Goal: Information Seeking & Learning: Learn about a topic

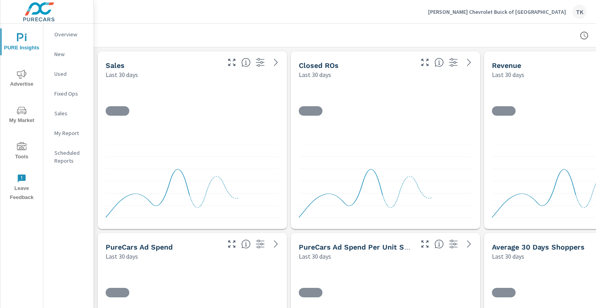
scroll to position [3543, 584]
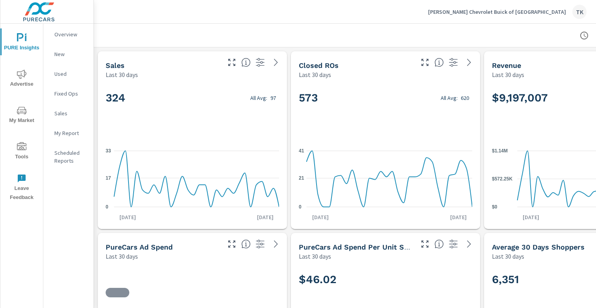
click at [68, 75] on p "Used" at bounding box center [70, 74] width 33 height 8
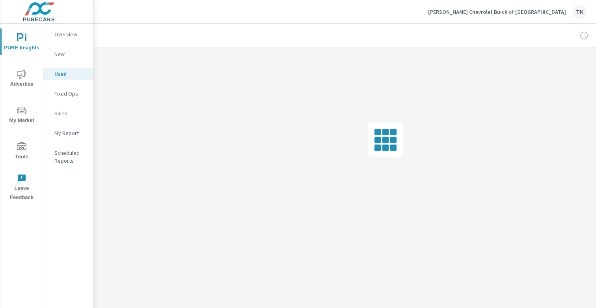
click at [61, 56] on p "New" at bounding box center [70, 54] width 33 height 8
click at [73, 136] on p "My Report" at bounding box center [70, 133] width 33 height 8
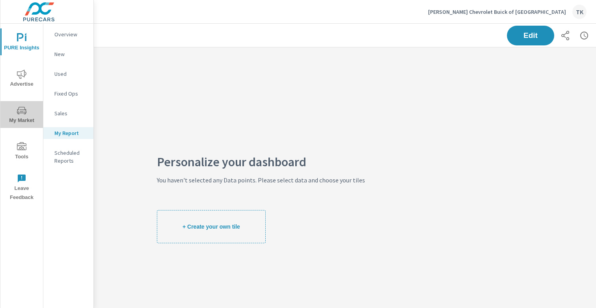
click at [28, 117] on span "My Market" at bounding box center [22, 115] width 38 height 19
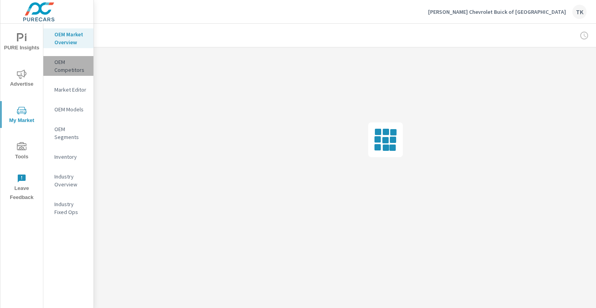
click at [69, 69] on p "OEM Competitors" at bounding box center [70, 66] width 33 height 16
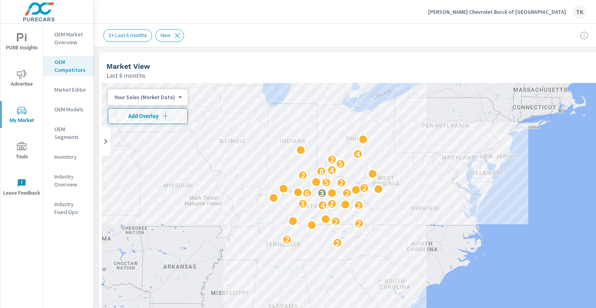
click at [319, 154] on div "2 2 2 2 2 4 3 2 3 2 6 2 2 5 2 8 4 5 2 4" at bounding box center [386, 243] width 568 height 320
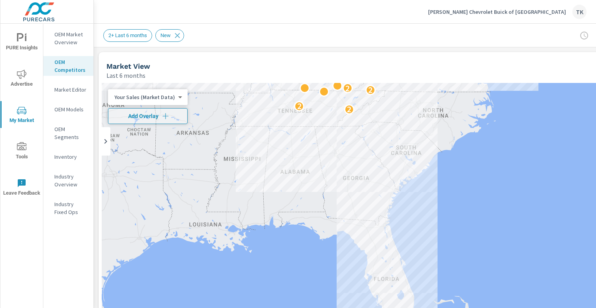
drag, startPoint x: 312, startPoint y: 235, endPoint x: 323, endPoint y: 102, distance: 134.2
click at [383, 259] on div "2 2 2 2 2 4 3 2 3 2 6 2 2 5 2 8 4 5 2 4" at bounding box center [386, 243] width 568 height 320
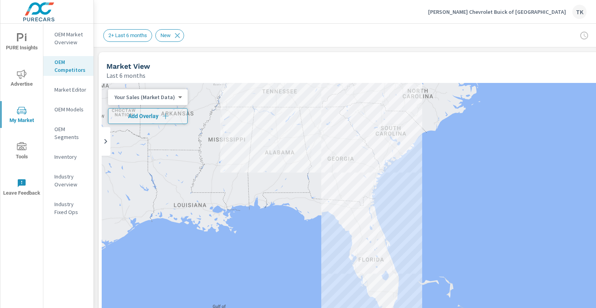
drag, startPoint x: 377, startPoint y: 252, endPoint x: 362, endPoint y: 232, distance: 25.4
click at [362, 232] on div "2 2 2 2 2 4 3 2 3 2 6 2 2 5 2 8 4 5 2 4" at bounding box center [386, 243] width 568 height 320
click at [167, 93] on body "PURE Insights Advertise My Market Tools Leave Feedback OEM Market Overview OEM …" at bounding box center [298, 154] width 596 height 308
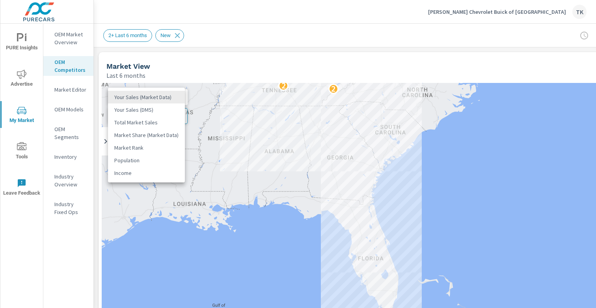
click at [213, 75] on div at bounding box center [298, 154] width 596 height 308
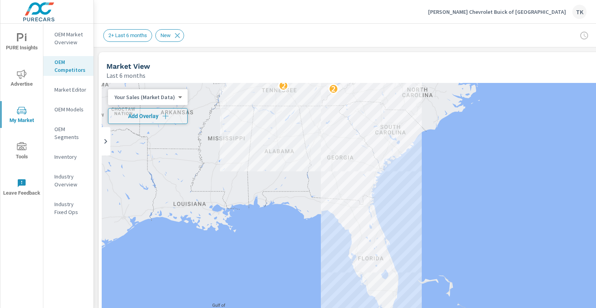
click at [372, 251] on div "2 2 2 2 2 4 3 2 3 2 6 2 2 5 2 8 4 5 2 4" at bounding box center [386, 243] width 568 height 320
click at [368, 243] on div "2 2 2 2 2 4 3 2 3 2 6 2 2 5 2 8 4 5 2 4" at bounding box center [386, 243] width 568 height 320
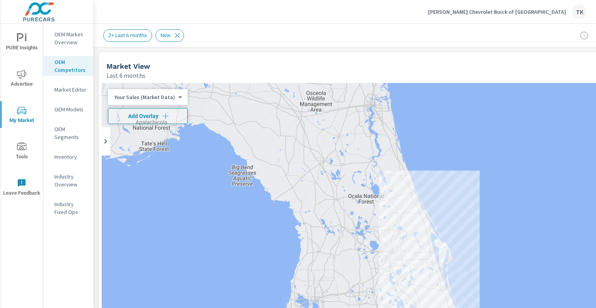
drag, startPoint x: 367, startPoint y: 231, endPoint x: 366, endPoint y: 243, distance: 12.7
click at [366, 243] on div at bounding box center [386, 243] width 568 height 320
click at [65, 138] on p "OEM Segments" at bounding box center [70, 133] width 33 height 16
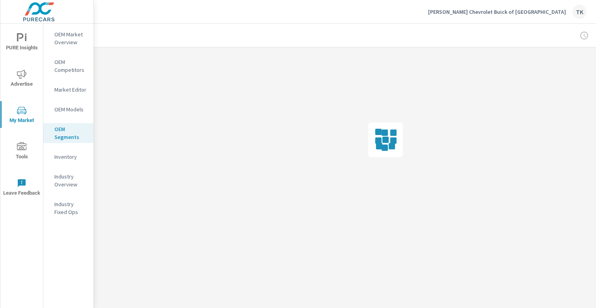
click at [69, 158] on p "Inventory" at bounding box center [70, 157] width 33 height 8
click at [65, 68] on p "OEM Competitors" at bounding box center [70, 66] width 33 height 16
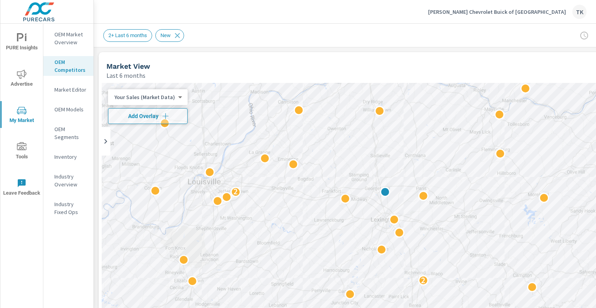
drag, startPoint x: 383, startPoint y: 227, endPoint x: 366, endPoint y: 184, distance: 45.9
click at [366, 184] on div "2 2 2 2 2 2" at bounding box center [386, 243] width 568 height 320
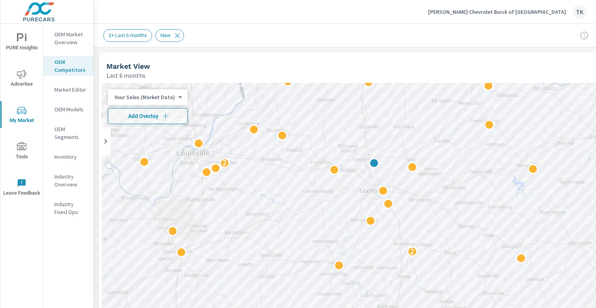
drag, startPoint x: 381, startPoint y: 183, endPoint x: 368, endPoint y: 151, distance: 34.1
click at [368, 151] on div "2 2 2 2 2 2" at bounding box center [386, 243] width 568 height 320
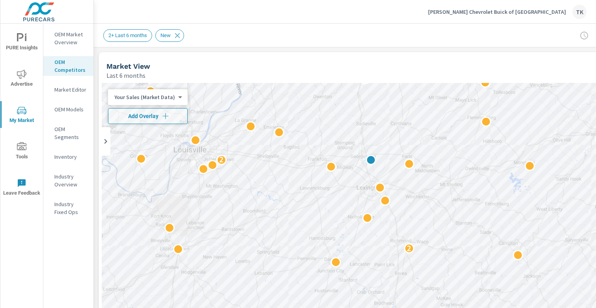
click at [375, 168] on div "2 2 2 2 2 2" at bounding box center [386, 243] width 568 height 320
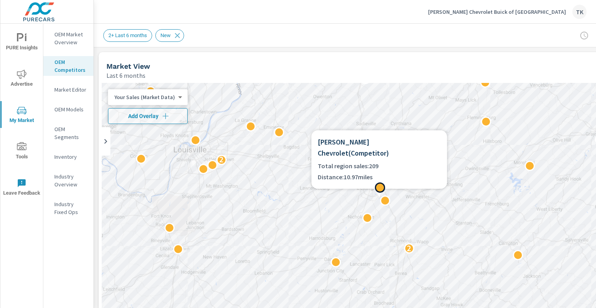
click at [379, 187] on div at bounding box center [380, 187] width 10 height 10
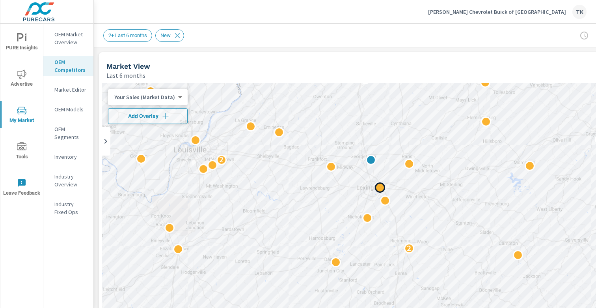
click at [378, 184] on div at bounding box center [380, 187] width 10 height 10
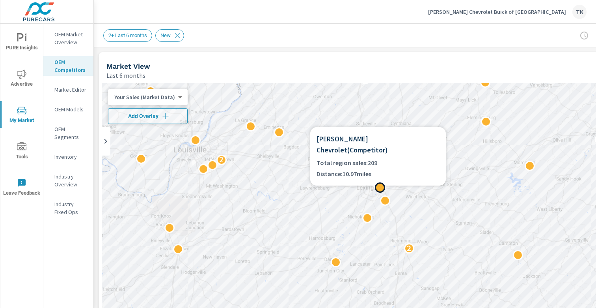
click at [379, 187] on div at bounding box center [380, 187] width 10 height 10
click at [381, 188] on div at bounding box center [380, 187] width 10 height 10
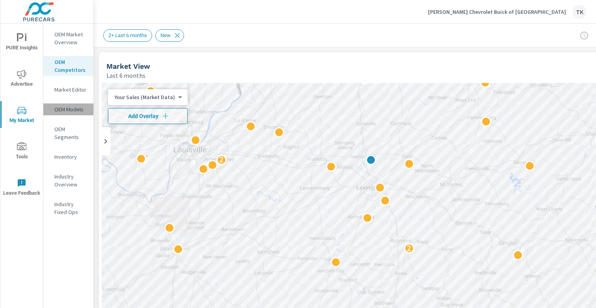
click at [72, 110] on p "OEM Models" at bounding box center [70, 109] width 33 height 8
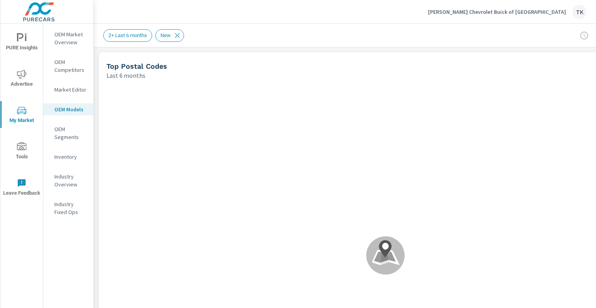
click at [138, 36] on span "2+ Last 6 months" at bounding box center [128, 35] width 48 height 6
click at [113, 37] on span "2+ Last 6 months" at bounding box center [128, 35] width 48 height 6
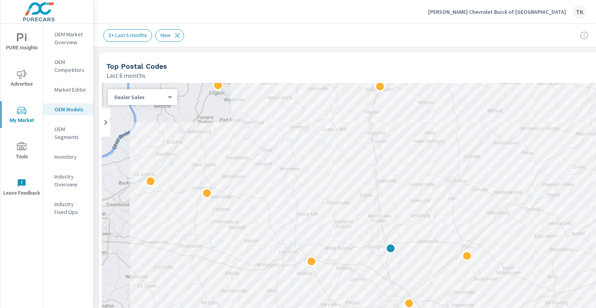
click at [152, 100] on body "PURE Insights Advertise My Market Tools Leave Feedback OEM Market Overview OEM …" at bounding box center [298, 154] width 596 height 308
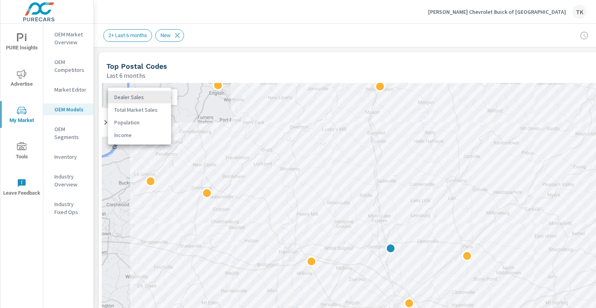
click at [183, 74] on div at bounding box center [298, 154] width 596 height 308
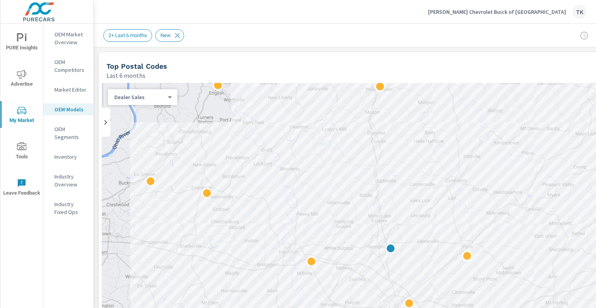
click at [136, 41] on div "2+ Last 6 months" at bounding box center [127, 35] width 49 height 13
click at [136, 37] on span "2+ Last 6 months" at bounding box center [128, 35] width 48 height 6
click at [149, 98] on body "PURE Insights Advertise My Market Tools Leave Feedback OEM Market Overview OEM …" at bounding box center [298, 154] width 596 height 308
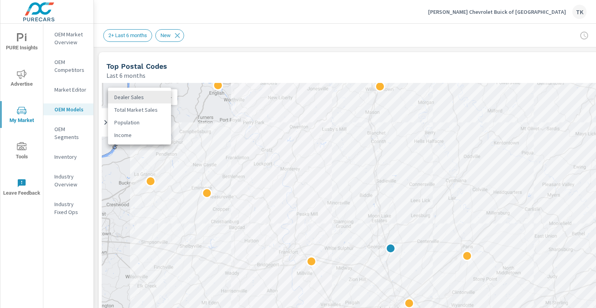
click at [192, 77] on div at bounding box center [298, 154] width 596 height 308
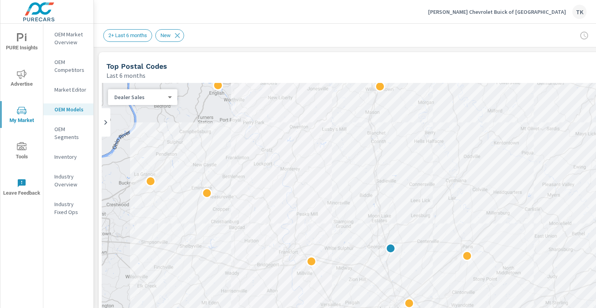
click at [138, 41] on div "2+ Last 6 months New" at bounding box center [385, 35] width 565 height 23
drag, startPoint x: 348, startPoint y: 243, endPoint x: 342, endPoint y: 185, distance: 57.9
drag, startPoint x: 342, startPoint y: 185, endPoint x: 323, endPoint y: 137, distance: 52.0
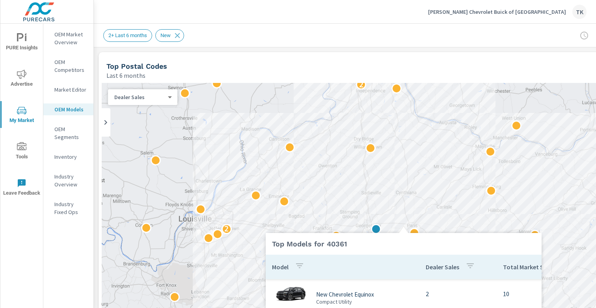
click at [384, 230] on div "Top Models for 40361 Model Dealer Sales Total Market Sales New Chevrolet Equino…" at bounding box center [404, 306] width 276 height 167
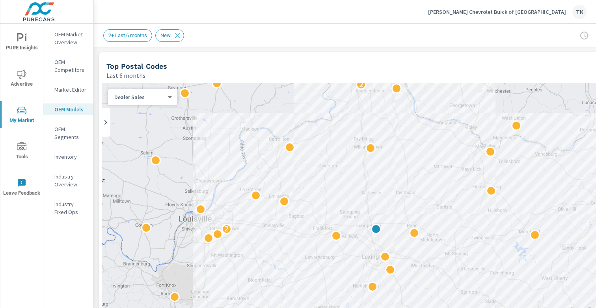
click at [359, 205] on div "← Move left → Move right ↑ Move up ↓ Move down + Zoom in - Zoom out Home Jump l…" at bounding box center [386, 255] width 568 height 345
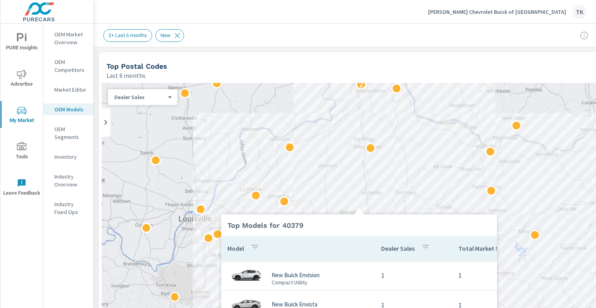
click at [369, 206] on div at bounding box center [359, 209] width 276 height 9
click at [369, 215] on h5 "Top Models for 40379" at bounding box center [359, 225] width 276 height 22
click at [420, 249] on button "button" at bounding box center [426, 248] width 16 height 18
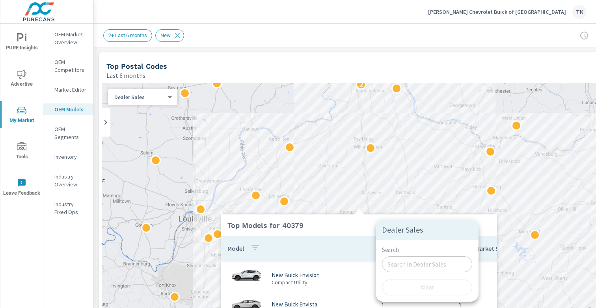
drag, startPoint x: 413, startPoint y: 239, endPoint x: 364, endPoint y: 244, distance: 49.2
click at [413, 239] on div "Dealer Sales" at bounding box center [427, 229] width 103 height 21
click at [348, 242] on div at bounding box center [298, 154] width 596 height 308
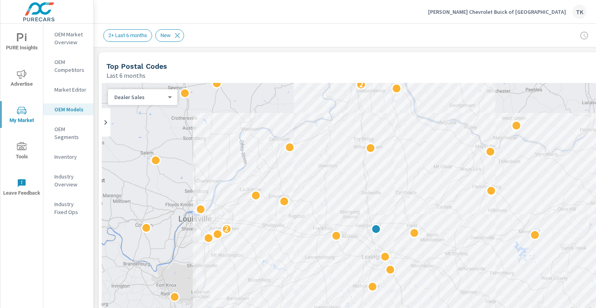
click at [276, 184] on div "2 2 2 2 2 2" at bounding box center [386, 243] width 568 height 320
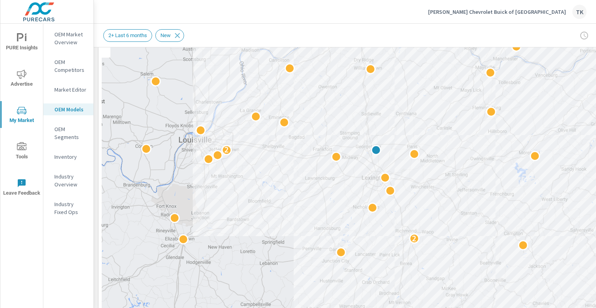
scroll to position [83, 0]
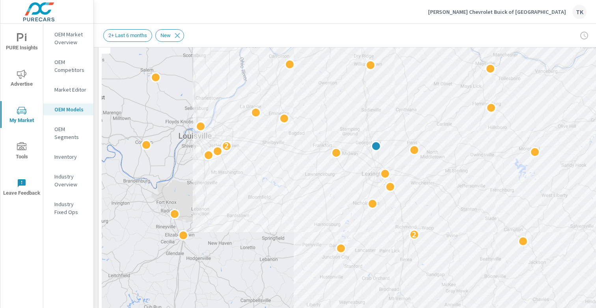
click at [136, 33] on span "2+ Last 6 months" at bounding box center [128, 35] width 48 height 6
click at [128, 37] on span "2+ Last 6 months" at bounding box center [128, 35] width 48 height 6
click at [410, 110] on div "2 2 2 2 2 2" at bounding box center [386, 160] width 568 height 320
click at [536, 13] on p "Dan Cummins Chevrolet Buick of Georgetown" at bounding box center [497, 11] width 138 height 7
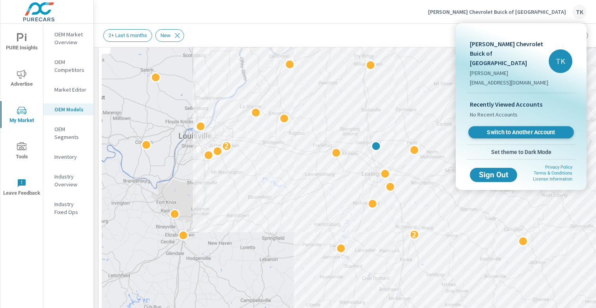
click at [522, 129] on span "Switch to Another Account" at bounding box center [521, 132] width 97 height 7
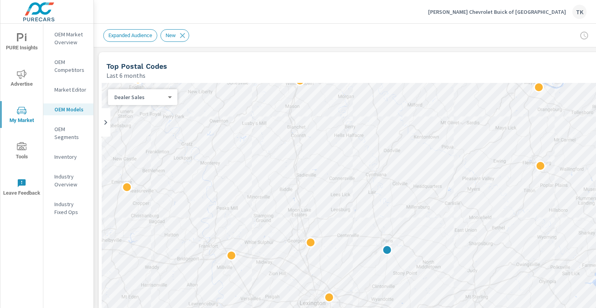
drag, startPoint x: 439, startPoint y: 196, endPoint x: 435, endPoint y: 198, distance: 4.1
click at [435, 198] on div "2 2 2 2" at bounding box center [386, 243] width 568 height 320
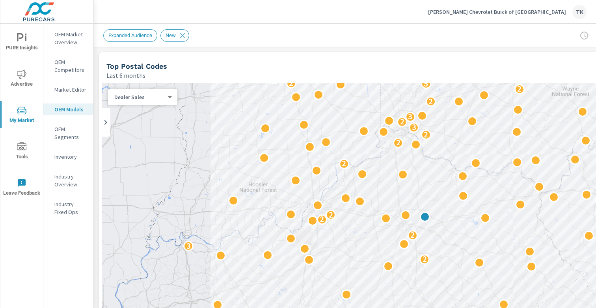
click at [418, 209] on div "2 2 2 2 3 2 2 2 2 2 2 2 3 2 3 2 2 5 2 3 2 2 3 2 2 2 2 3 2 2" at bounding box center [386, 243] width 568 height 320
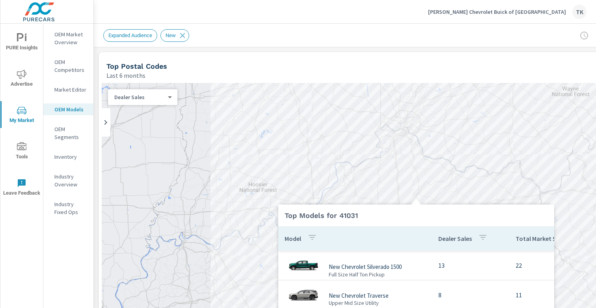
click at [417, 195] on icon at bounding box center [416, 199] width 9 height 9
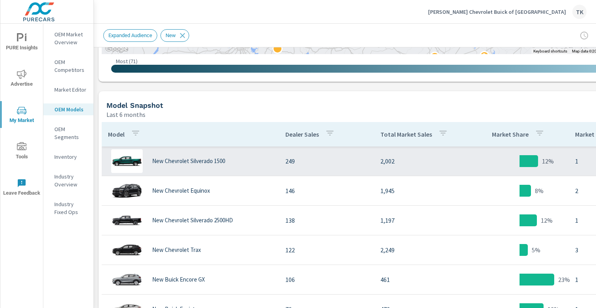
scroll to position [335, 0]
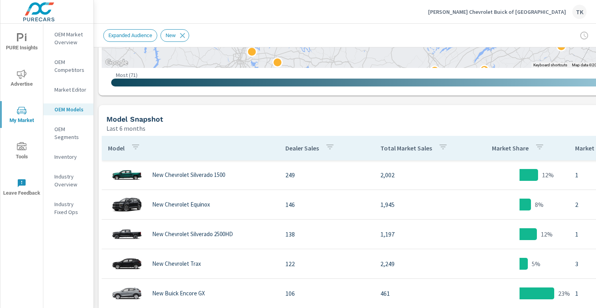
click at [135, 34] on span "Expanded Audience" at bounding box center [130, 35] width 53 height 6
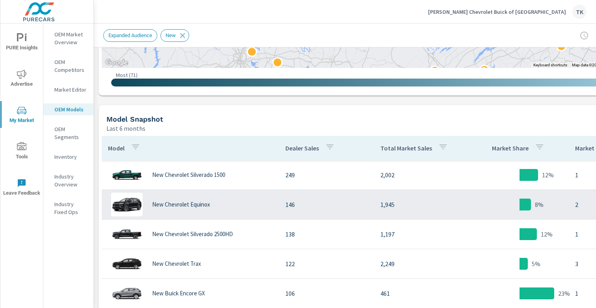
scroll to position [0, 0]
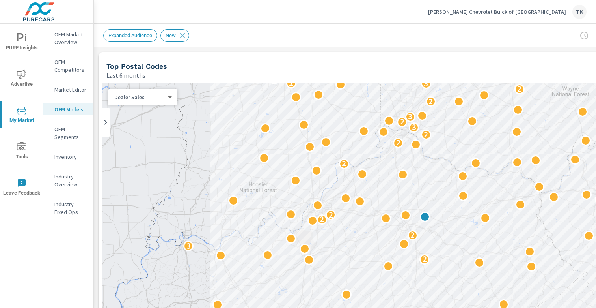
click at [161, 92] on div "Dealer Sales 0 ​" at bounding box center [142, 97] width 69 height 16
click at [169, 95] on body "PURE Insights Advertise My Market Tools Leave Feedback OEM Market Overview OEM …" at bounding box center [298, 154] width 596 height 308
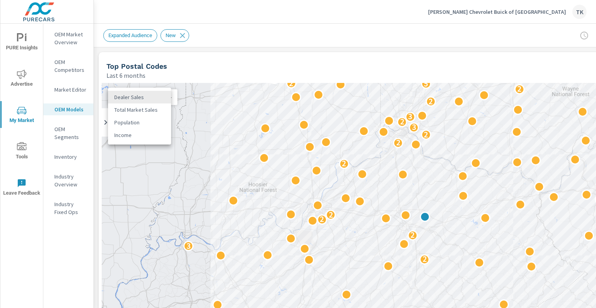
click at [192, 71] on div at bounding box center [298, 154] width 596 height 308
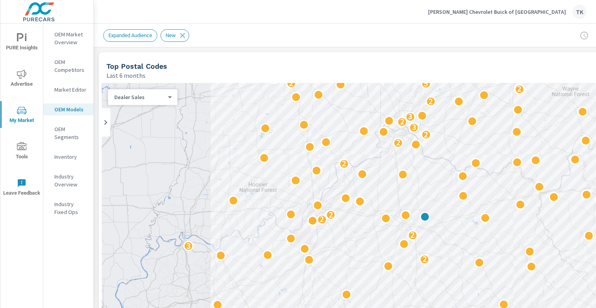
scroll to position [28, 0]
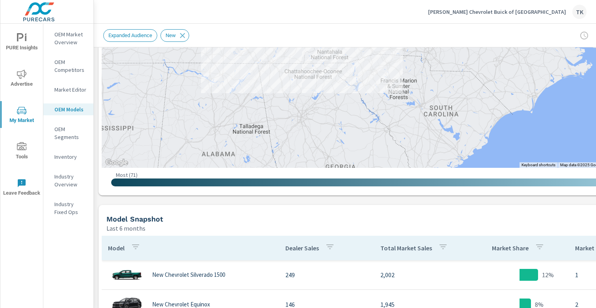
scroll to position [307, 0]
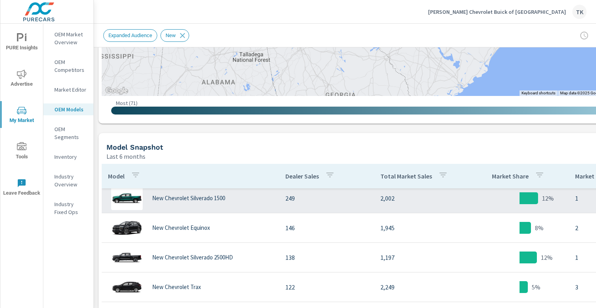
scroll to position [17, 0]
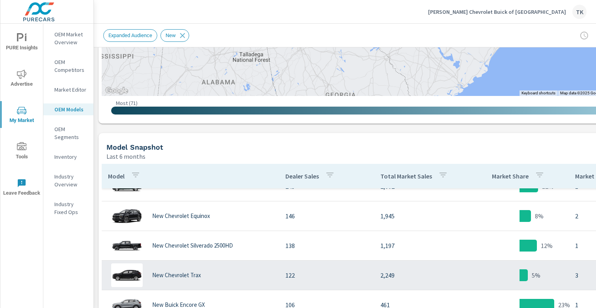
click at [361, 273] on p "122" at bounding box center [327, 274] width 82 height 9
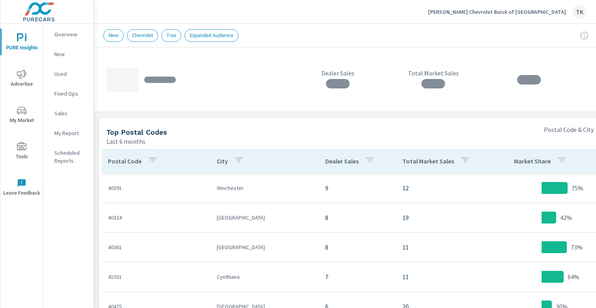
scroll to position [387, 0]
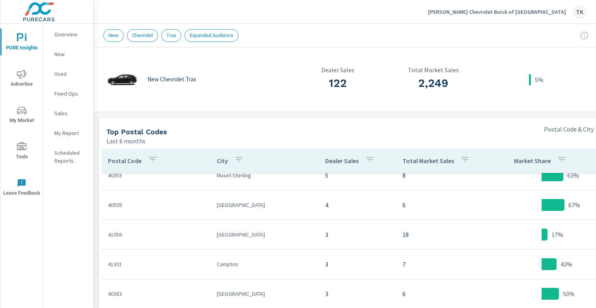
scroll to position [191, 0]
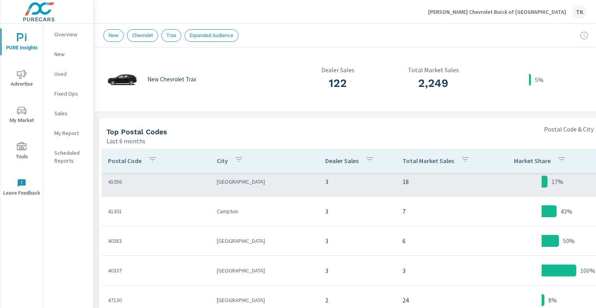
scroll to position [210, 0]
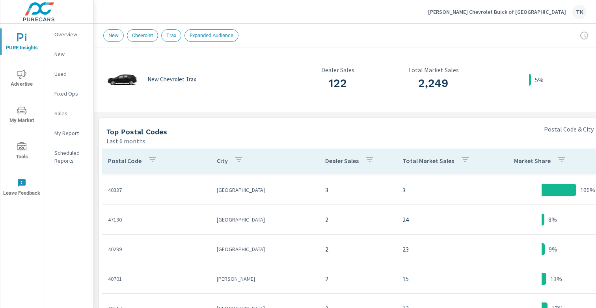
scroll to position [340, 0]
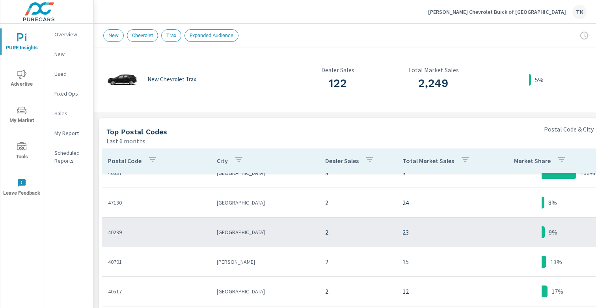
scroll to position [363, 0]
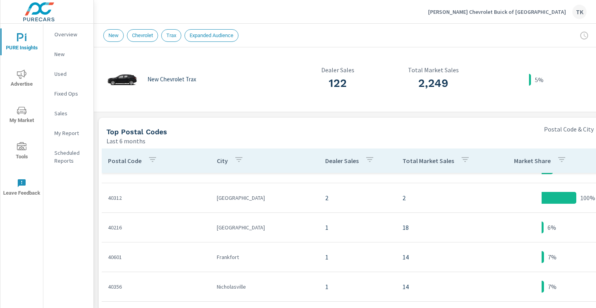
scroll to position [643, 0]
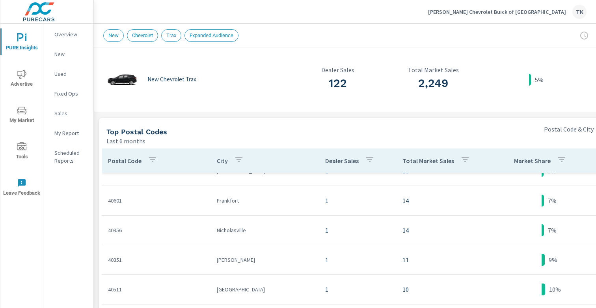
scroll to position [698, 0]
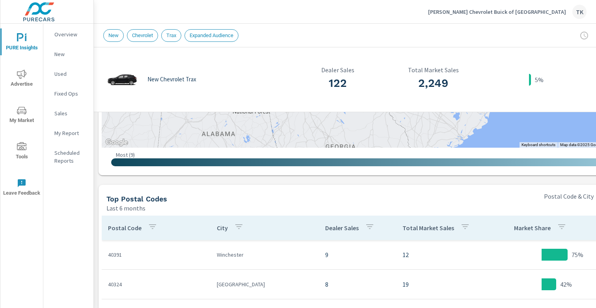
scroll to position [318, 0]
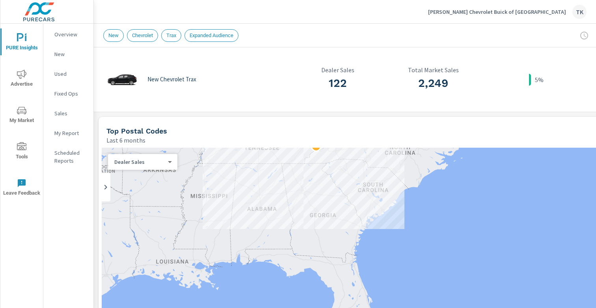
drag, startPoint x: 296, startPoint y: 197, endPoint x: 296, endPoint y: 155, distance: 41.8
click at [296, 155] on div "2 2 2 3 5 3 3 2 5 2 2 2 4 3 3 2 6 2 3 2 3 2 9 2 4" at bounding box center [386, 308] width 568 height 320
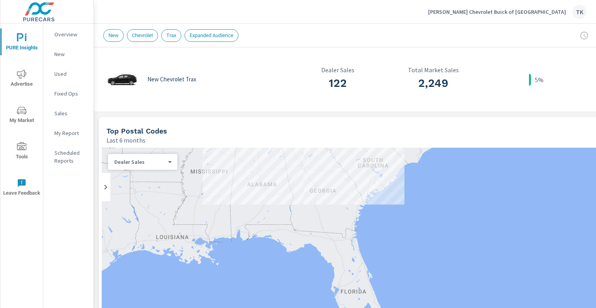
click at [341, 251] on div "2 2 2 3 5 3 3 2 5 2 2 2 4 3 3 2 6 2 3 2 3 2 9 2 4" at bounding box center [386, 308] width 568 height 320
